Goal: Find specific page/section: Find specific page/section

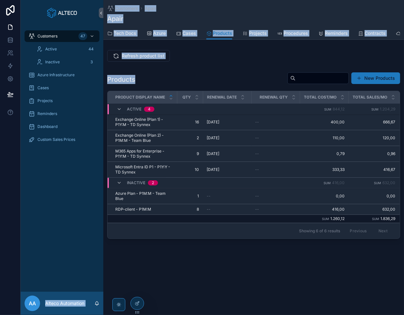
drag, startPoint x: 169, startPoint y: 82, endPoint x: 102, endPoint y: 85, distance: 67.5
click at [102, 85] on div "Customers 47 Active 44 Inactive 3 Azure Infrastructure Cases Projects Reminders…" at bounding box center [212, 157] width 383 height 315
click at [132, 80] on h1 "Products" at bounding box center [121, 79] width 28 height 9
click at [128, 80] on h1 "Products" at bounding box center [121, 79] width 28 height 9
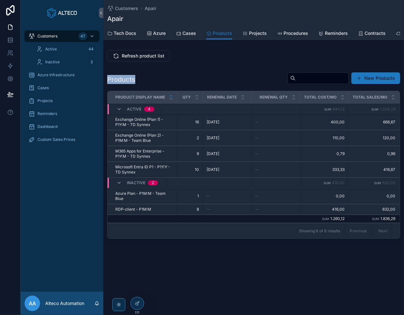
click at [128, 80] on h1 "Products" at bounding box center [121, 79] width 28 height 9
click at [145, 76] on div "Products New Products" at bounding box center [253, 79] width 293 height 15
click at [127, 80] on h1 "Products" at bounding box center [121, 79] width 28 height 9
drag, startPoint x: 148, startPoint y: 78, endPoint x: 125, endPoint y: 81, distance: 23.1
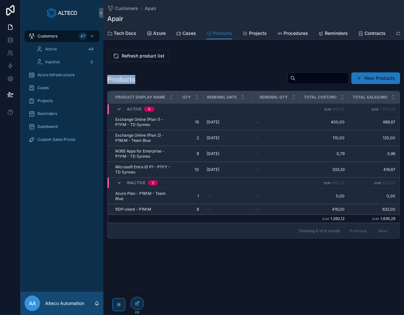
click at [148, 78] on div "Products New Products" at bounding box center [253, 79] width 293 height 15
click at [9, 79] on icon at bounding box center [10, 78] width 6 height 6
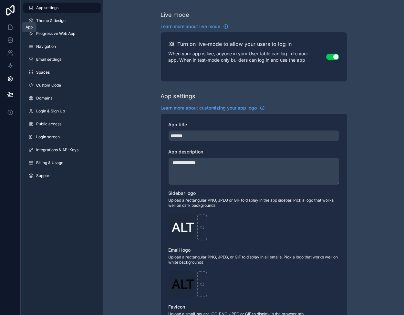
click at [12, 28] on icon at bounding box center [10, 27] width 4 height 5
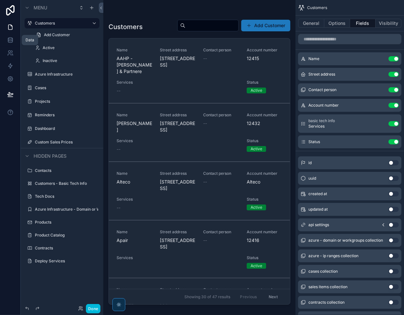
click at [11, 40] on icon at bounding box center [10, 40] width 6 height 6
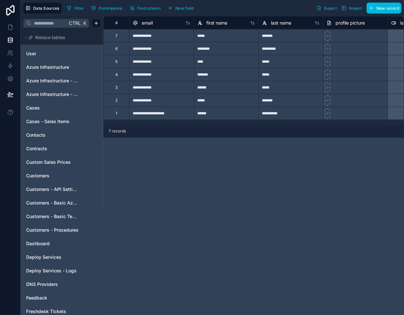
click at [46, 135] on link "Contacts" at bounding box center [52, 135] width 52 height 6
